Goal: Information Seeking & Learning: Learn about a topic

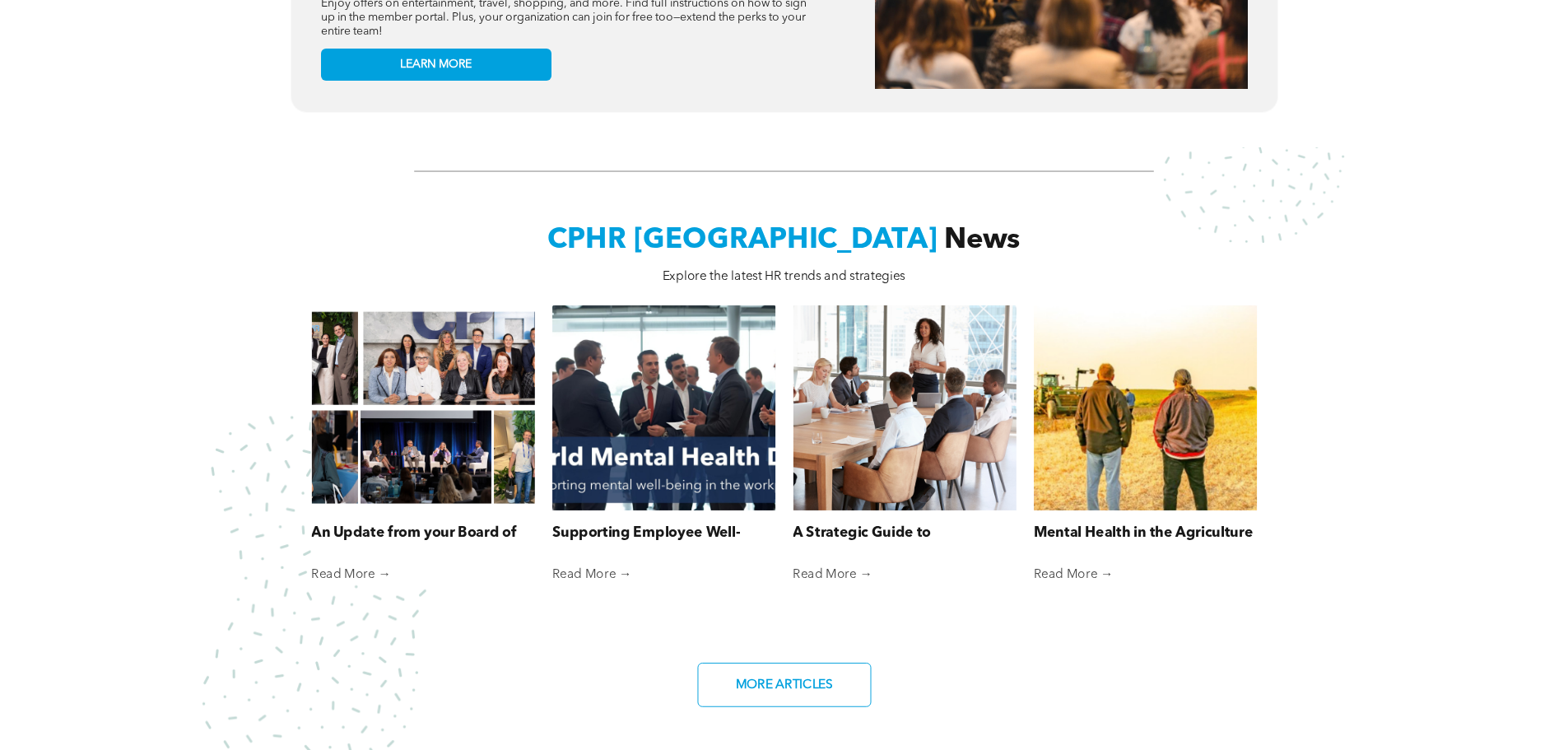
scroll to position [987, 0]
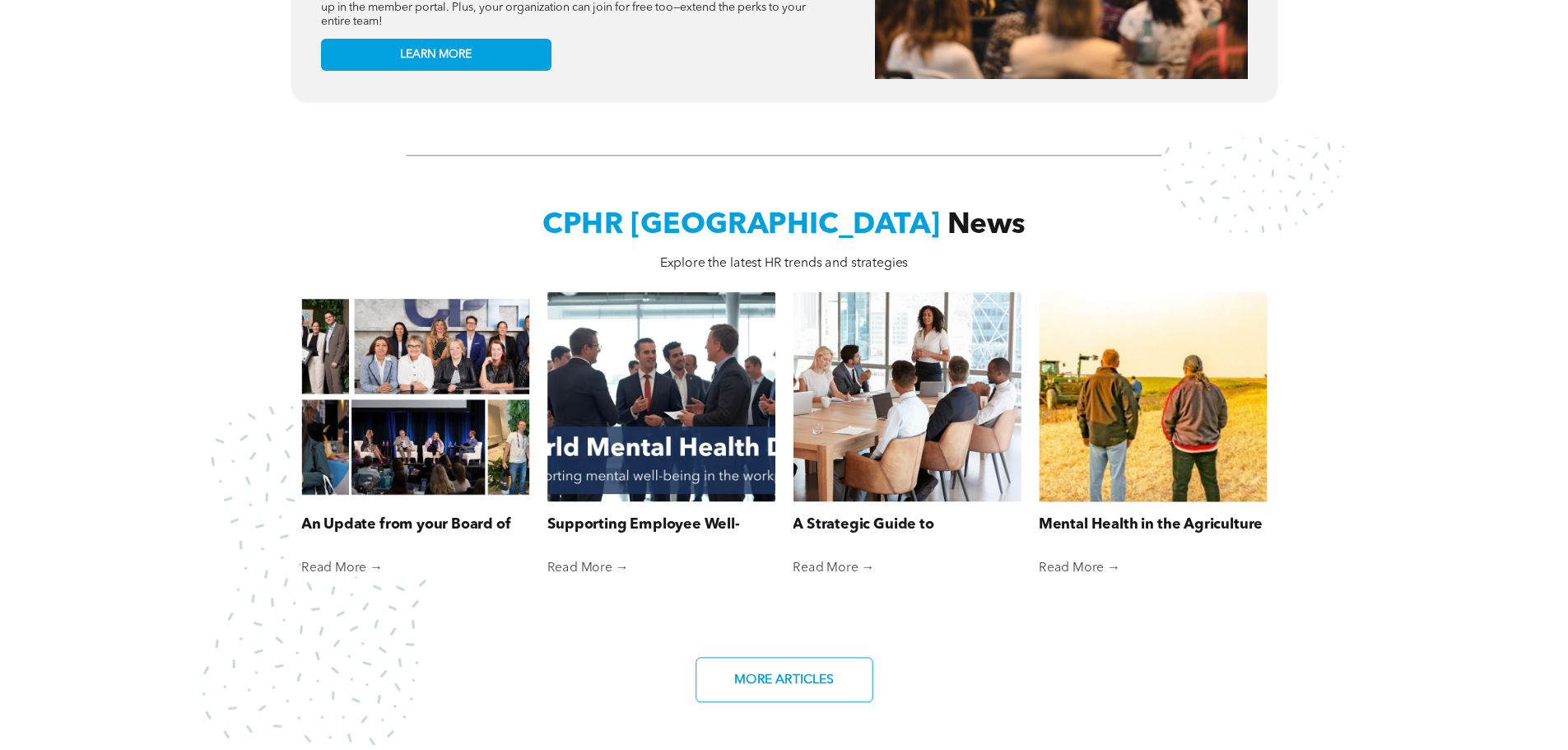
click at [1153, 447] on div at bounding box center [1153, 396] width 242 height 222
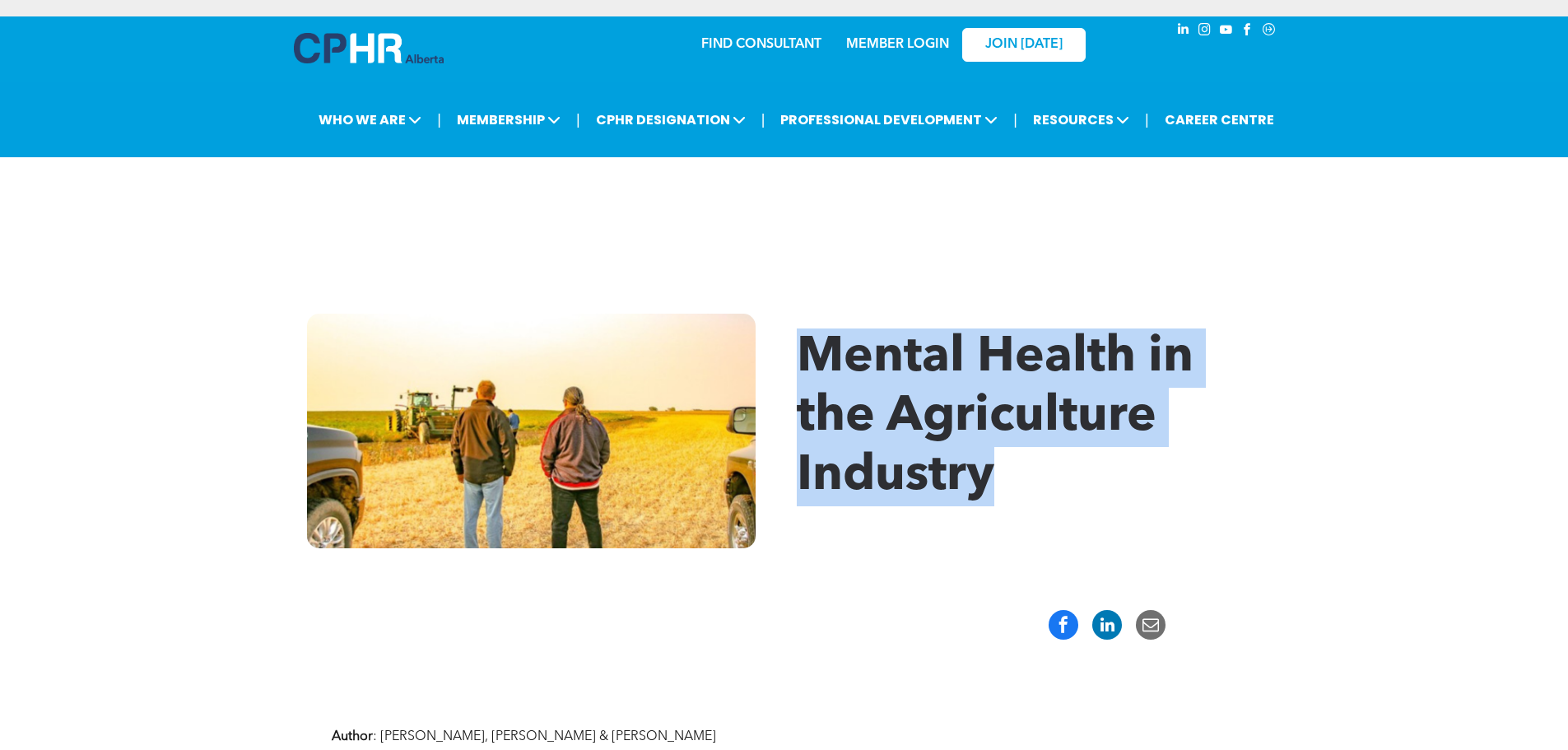
drag, startPoint x: 800, startPoint y: 351, endPoint x: 999, endPoint y: 477, distance: 235.5
click at [999, 477] on h1 "Mental Health in the Agriculture Industry" at bounding box center [1037, 417] width 481 height 178
copy span "Mental Health in the Agriculture Industry"
